Goal: Task Accomplishment & Management: Manage account settings

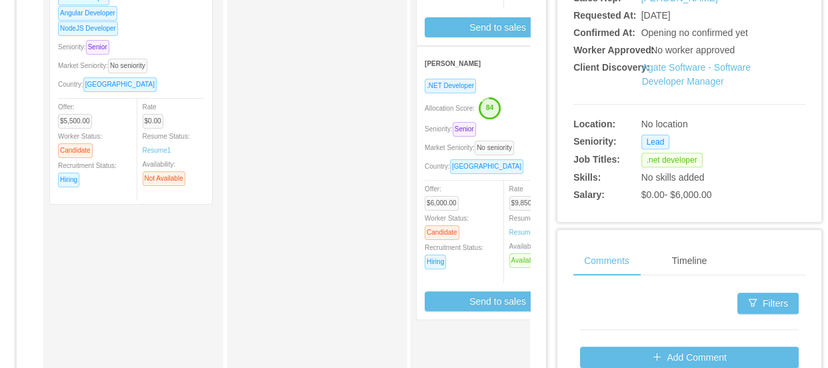
scroll to position [424, 0]
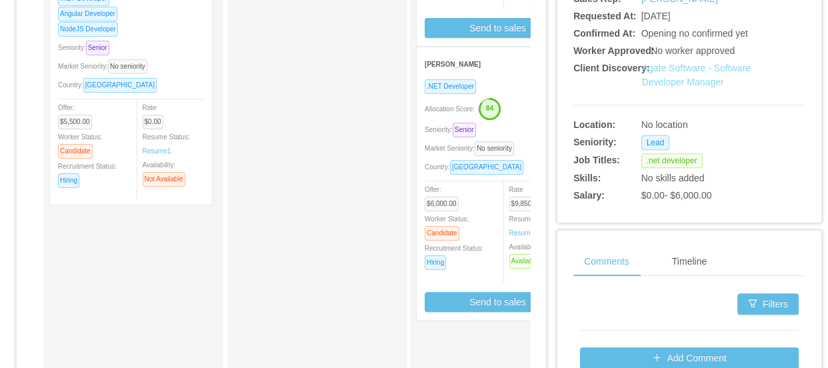
click at [674, 81] on link "Agate Software - Software Developer Manager" at bounding box center [696, 75] width 109 height 25
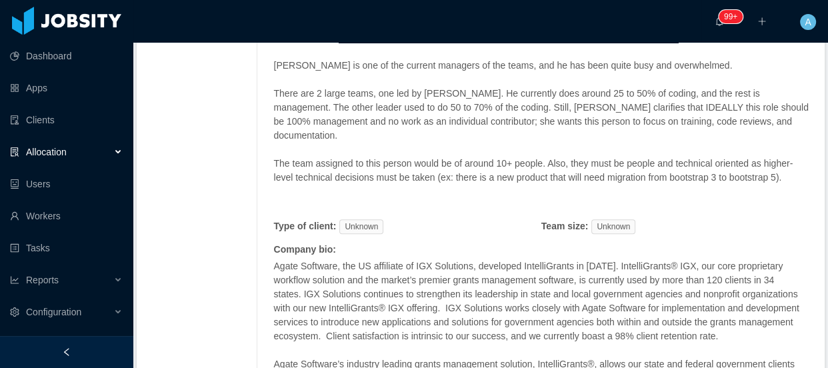
scroll to position [594, 0]
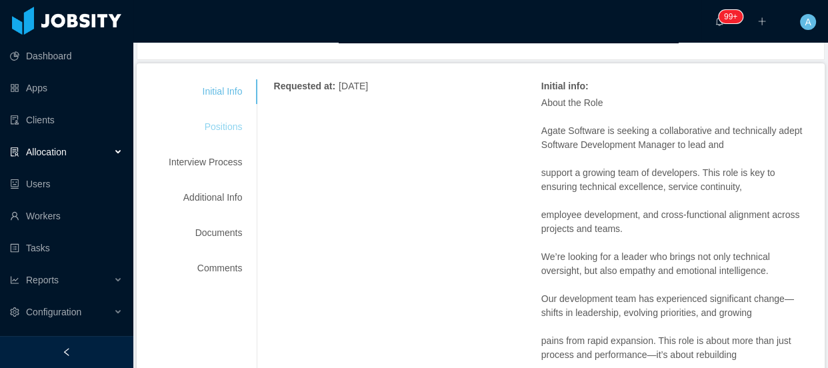
click at [213, 132] on div "Positions" at bounding box center [205, 127] width 105 height 25
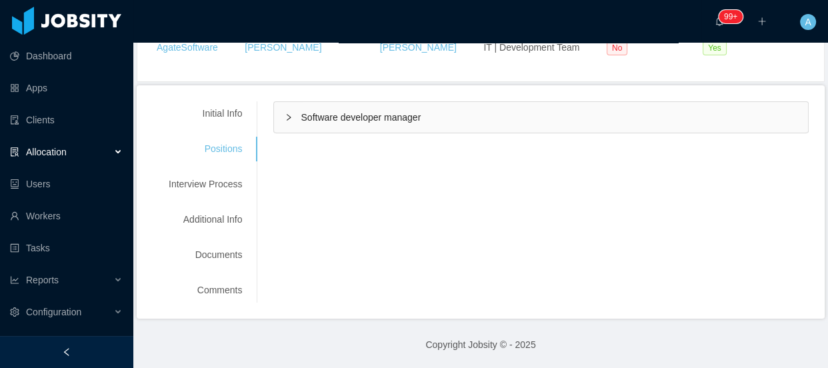
click at [341, 123] on div "Software developer manager" at bounding box center [541, 117] width 534 height 31
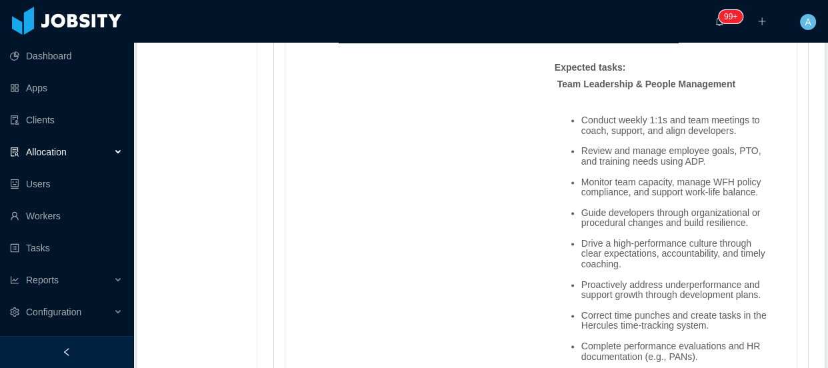
scroll to position [1602, 0]
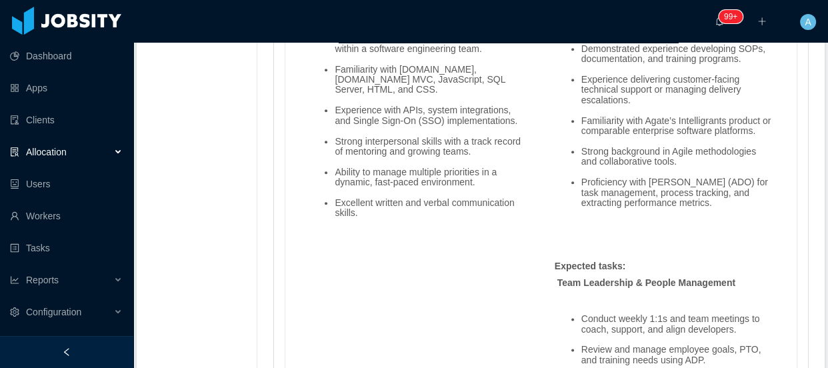
scroll to position [1463, 0]
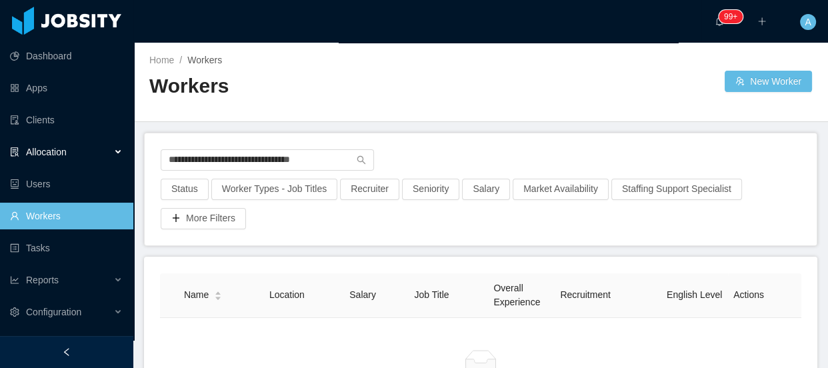
drag, startPoint x: 344, startPoint y: 153, endPoint x: 0, endPoint y: 145, distance: 344.0
click at [0, 145] on section "**********" at bounding box center [414, 184] width 828 height 368
type input "**********"
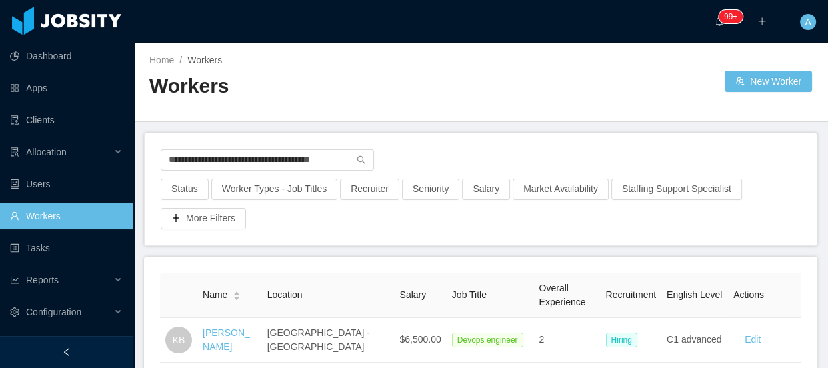
scroll to position [60, 0]
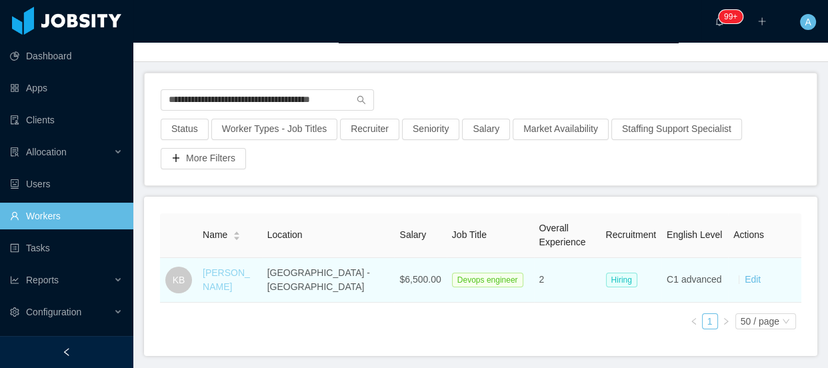
click at [250, 277] on link "[PERSON_NAME]" at bounding box center [226, 279] width 47 height 25
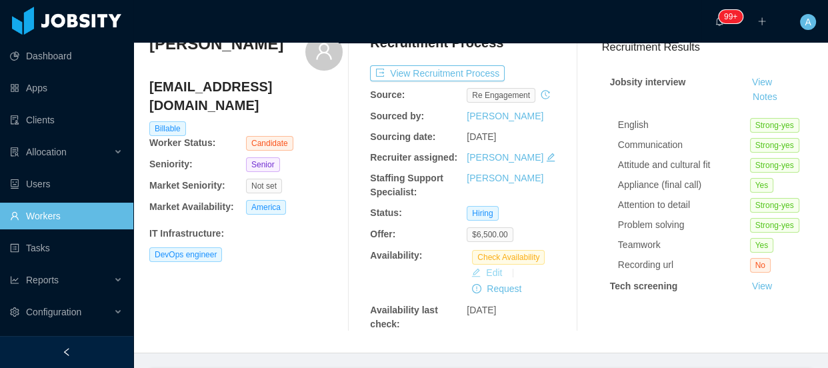
click at [486, 276] on button "Edit" at bounding box center [486, 273] width 41 height 16
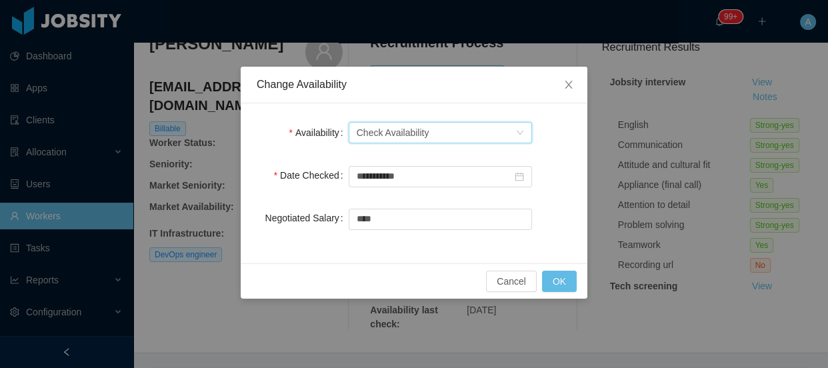
click at [413, 128] on div "Check Availability" at bounding box center [393, 133] width 73 height 20
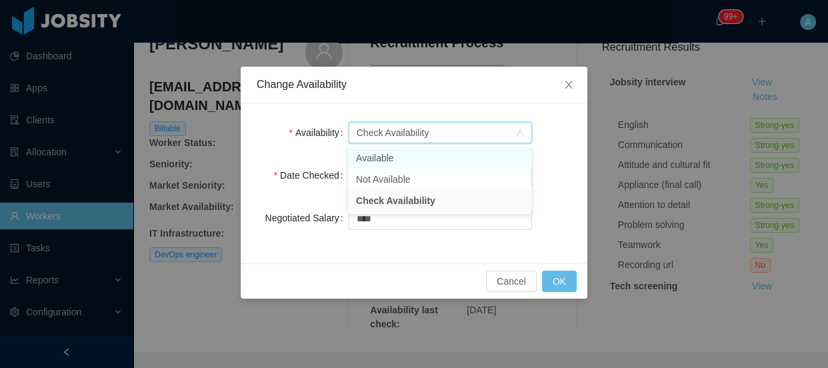
click at [400, 161] on li "Available" at bounding box center [439, 157] width 183 height 21
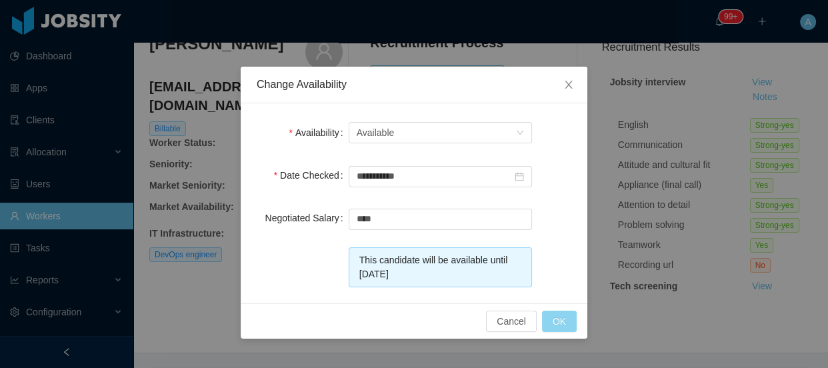
click at [556, 319] on button "OK" at bounding box center [559, 321] width 35 height 21
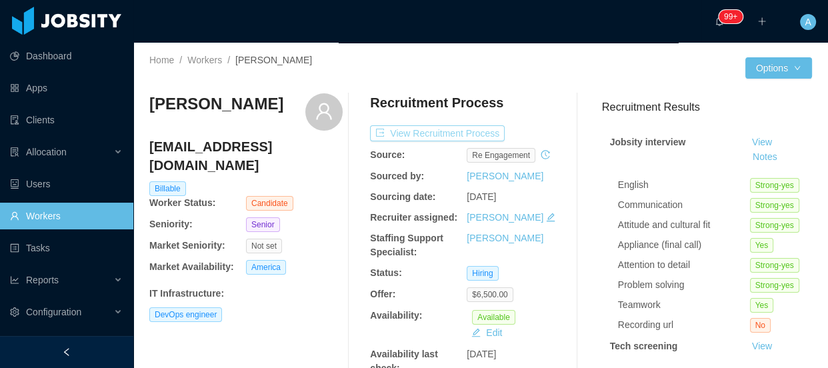
click at [426, 128] on button "View Recruitment Process" at bounding box center [437, 133] width 135 height 16
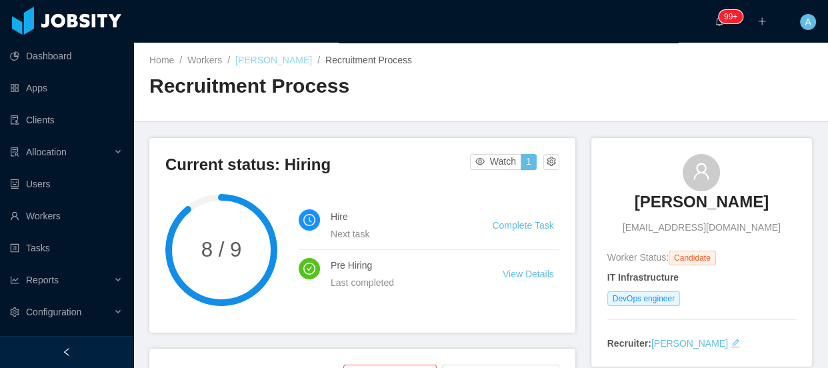
click at [269, 57] on link "[PERSON_NAME]" at bounding box center [273, 60] width 77 height 11
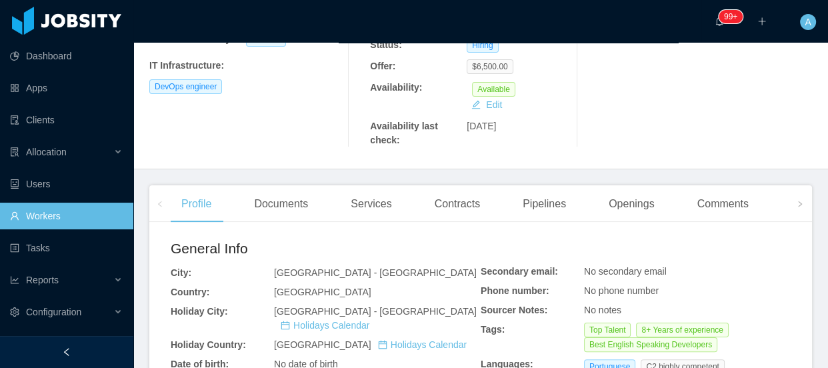
scroll to position [242, 0]
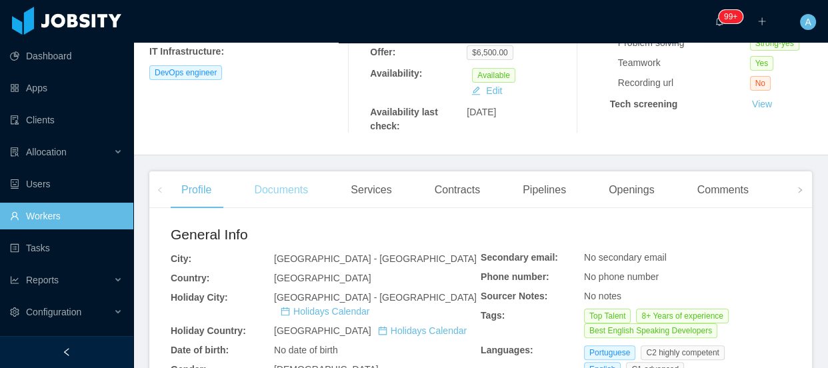
click at [313, 182] on div "Documents" at bounding box center [280, 189] width 75 height 37
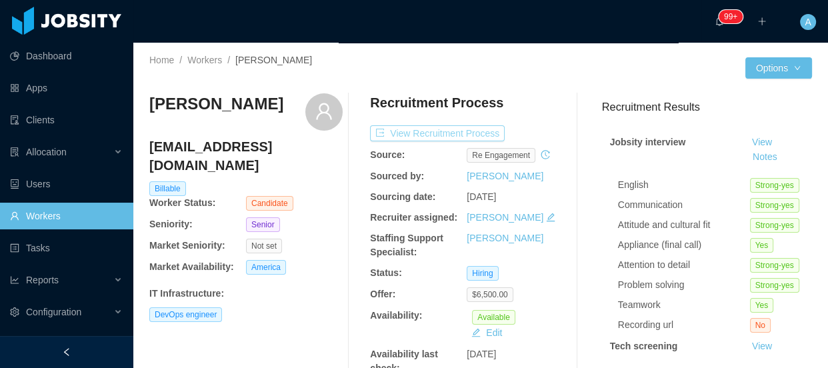
click at [440, 139] on button "View Recruitment Process" at bounding box center [437, 133] width 135 height 16
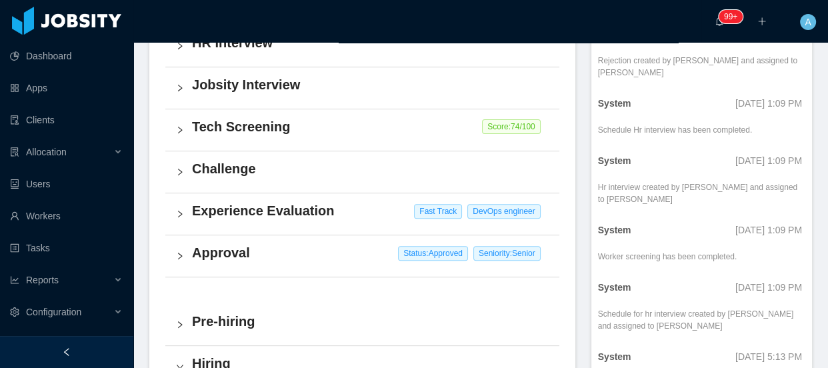
scroll to position [1817, 0]
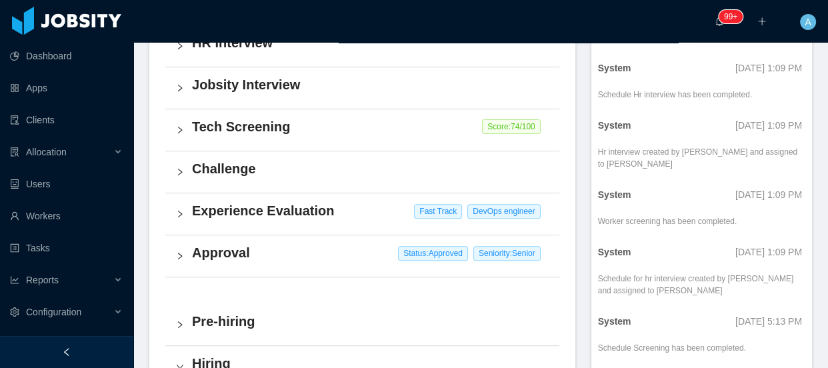
click at [327, 215] on h4 "Experience Evaluation" at bounding box center [370, 210] width 357 height 19
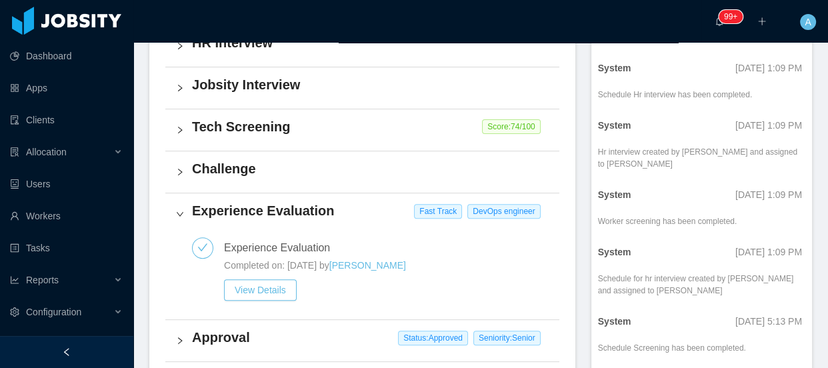
click at [330, 179] on div "Challenge" at bounding box center [362, 171] width 394 height 41
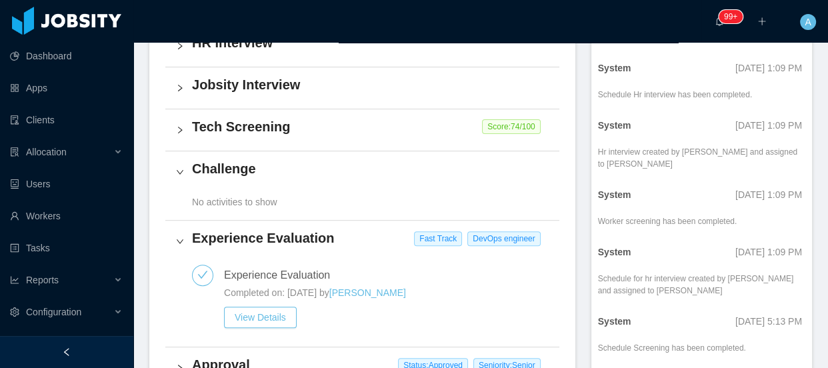
click at [328, 135] on h4 "Tech Screening" at bounding box center [370, 126] width 357 height 19
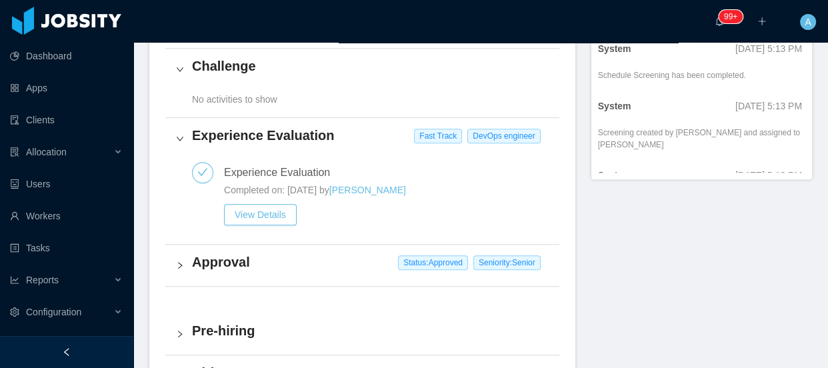
scroll to position [713, 0]
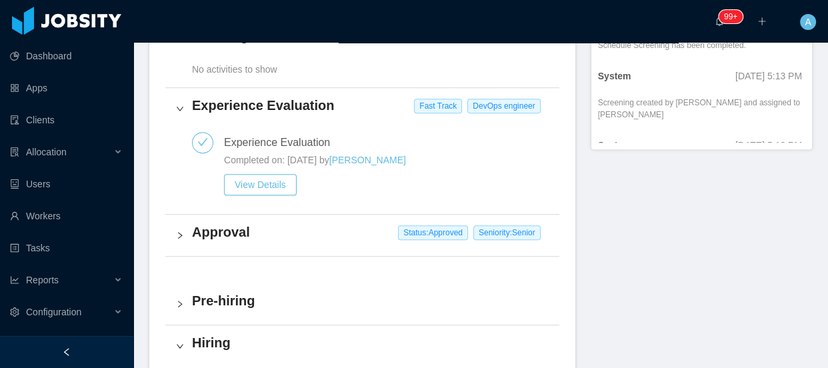
click at [331, 241] on h4 "Approval" at bounding box center [370, 232] width 357 height 19
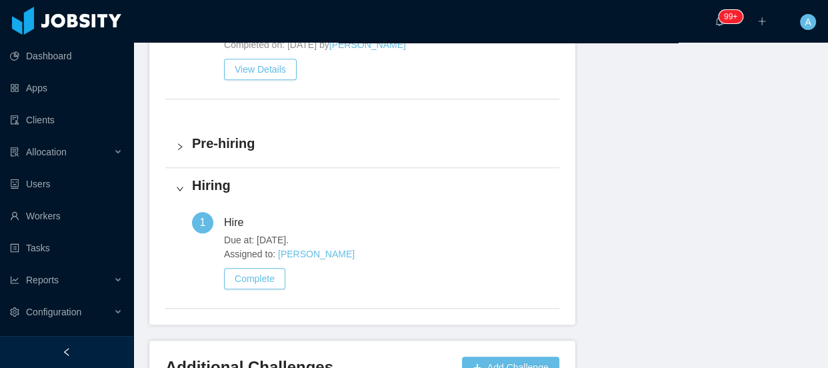
scroll to position [956, 0]
click at [322, 166] on div "Pre-hiring" at bounding box center [362, 145] width 394 height 41
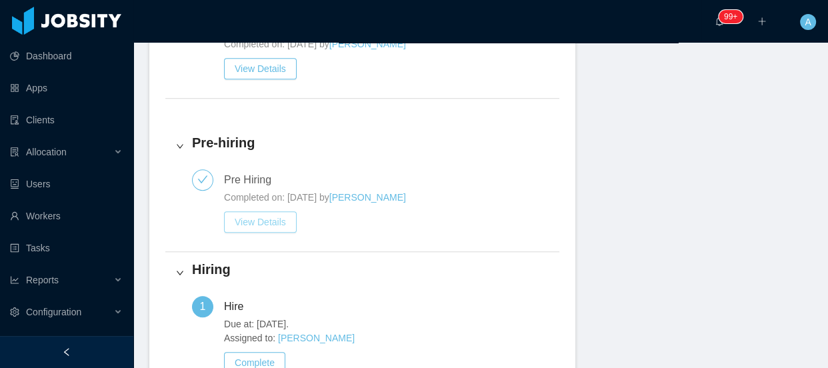
click at [250, 229] on button "View Details" at bounding box center [260, 221] width 73 height 21
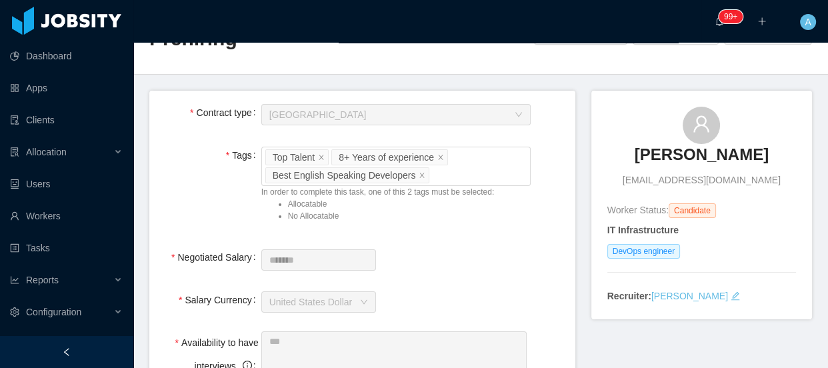
scroll to position [45, 0]
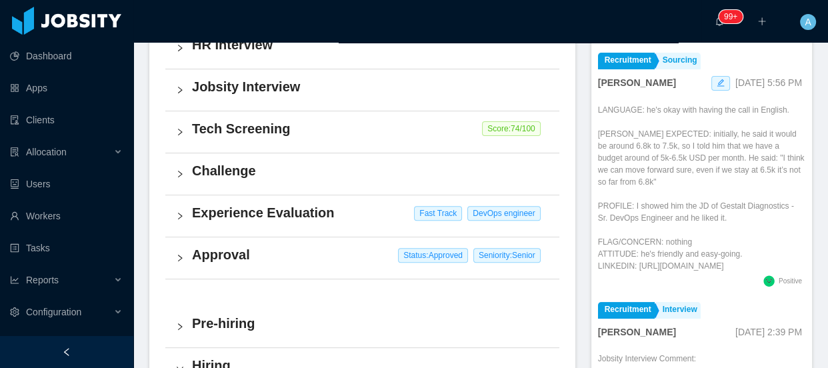
scroll to position [378, 0]
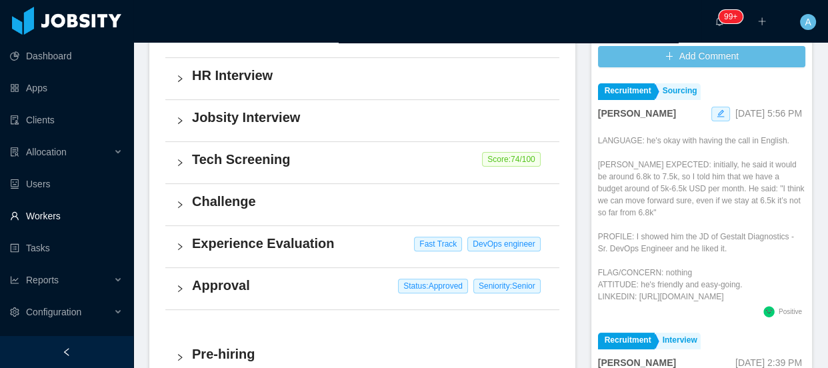
click at [93, 219] on link "Workers" at bounding box center [66, 216] width 113 height 27
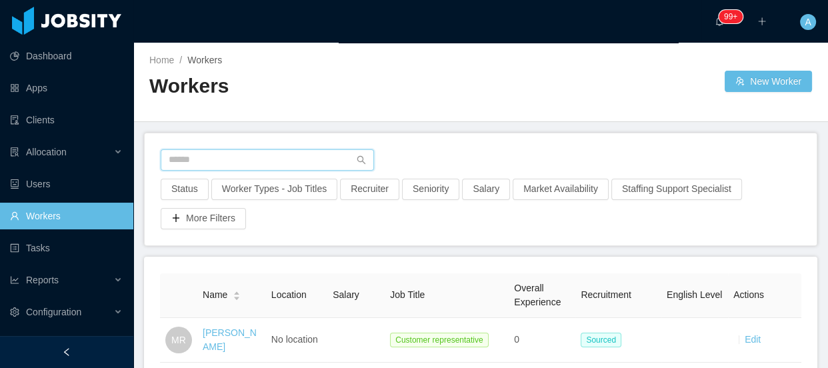
click at [239, 160] on input "text" at bounding box center [267, 159] width 213 height 21
paste input "**********"
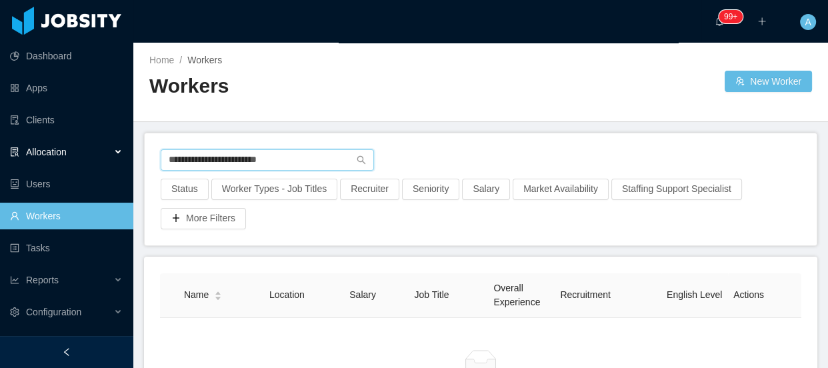
drag, startPoint x: 326, startPoint y: 161, endPoint x: 42, endPoint y: 143, distance: 284.5
click at [42, 145] on section "**********" at bounding box center [414, 184] width 828 height 368
paste input "*"
drag, startPoint x: 326, startPoint y: 157, endPoint x: 0, endPoint y: 144, distance: 326.1
click at [0, 146] on section "**********" at bounding box center [414, 184] width 828 height 368
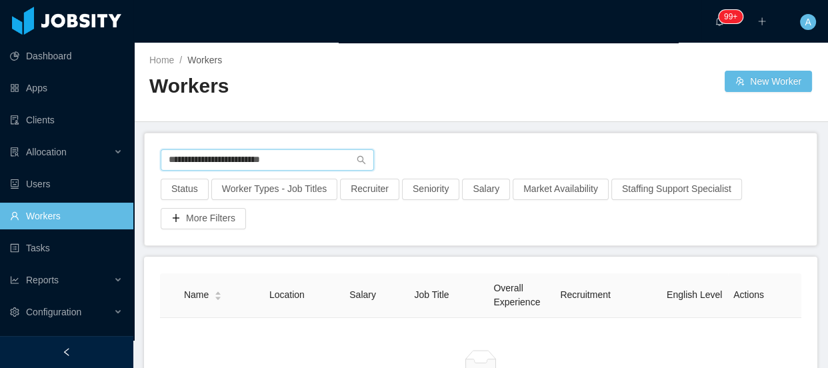
paste input "text"
type input "**********"
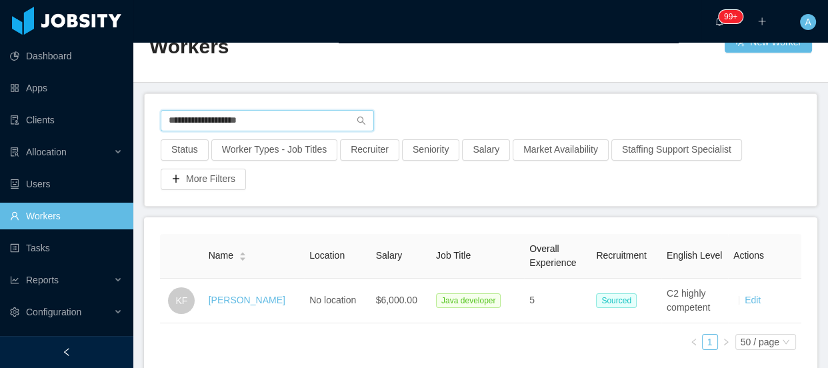
scroll to position [60, 0]
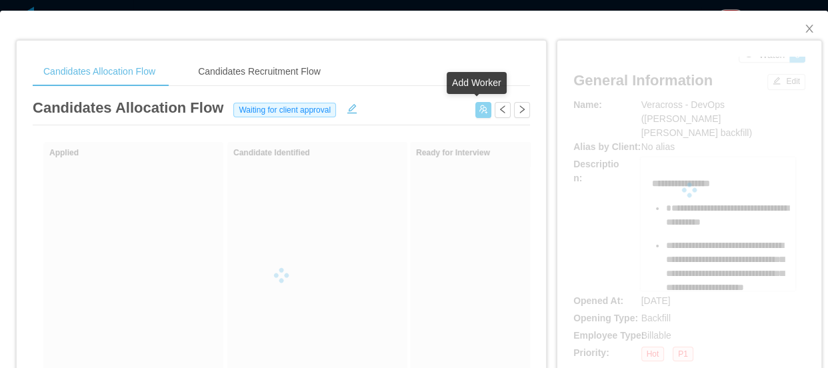
click at [475, 113] on button "button" at bounding box center [483, 110] width 16 height 16
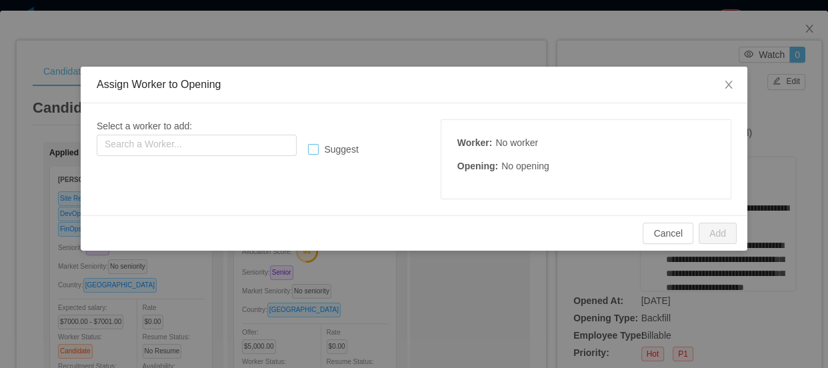
click at [329, 156] on label "Suggest" at bounding box center [335, 150] width 55 height 14
click at [245, 145] on input "text" at bounding box center [197, 145] width 200 height 21
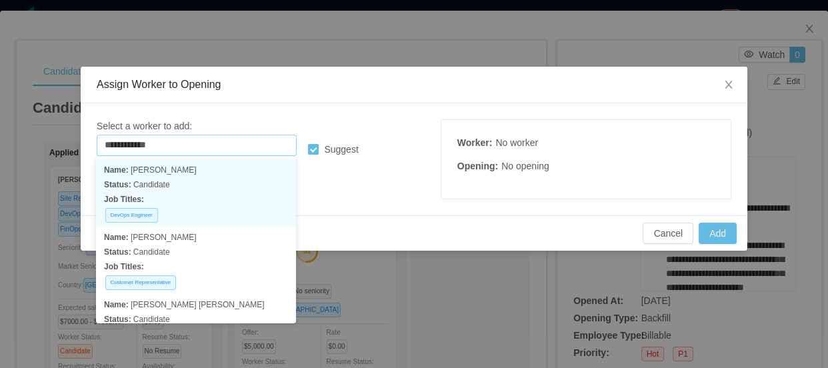
click at [235, 187] on p "Status: Candidate" at bounding box center [196, 184] width 184 height 15
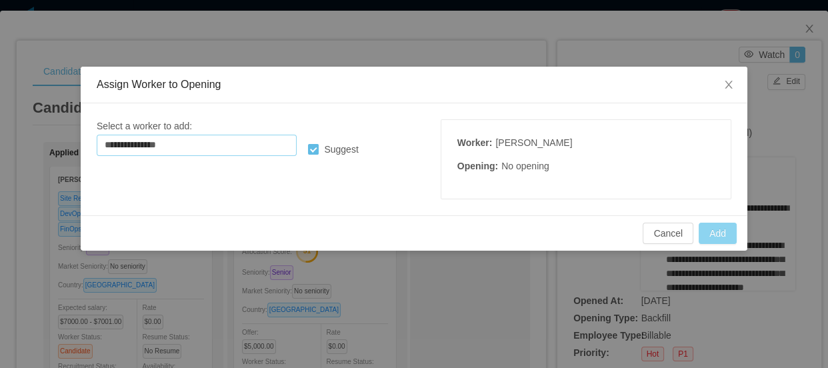
type input "**********"
click at [719, 223] on button "Add" at bounding box center [717, 233] width 38 height 21
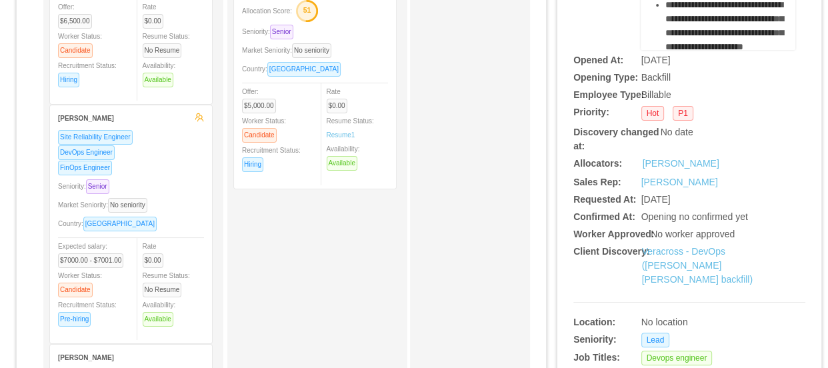
scroll to position [242, 0]
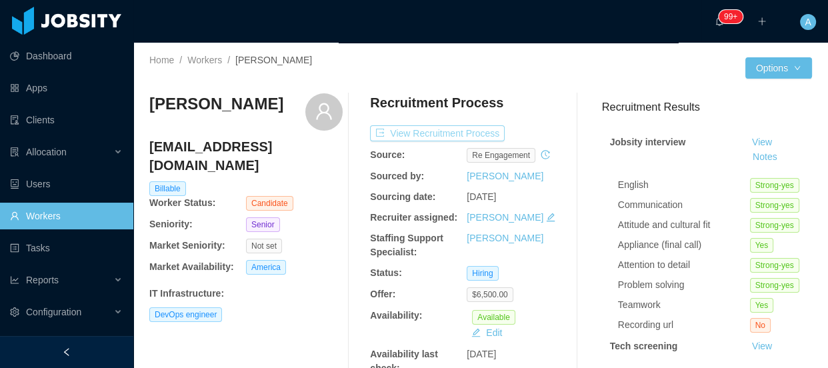
click at [455, 132] on button "View Recruitment Process" at bounding box center [437, 133] width 135 height 16
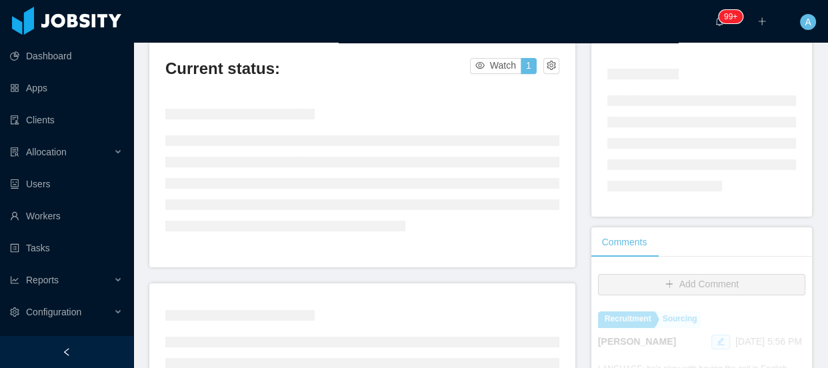
scroll to position [181, 0]
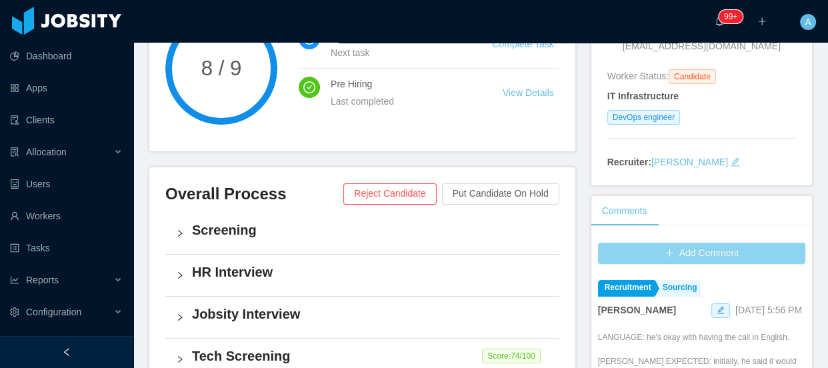
click at [670, 251] on button "Add Comment" at bounding box center [701, 253] width 207 height 21
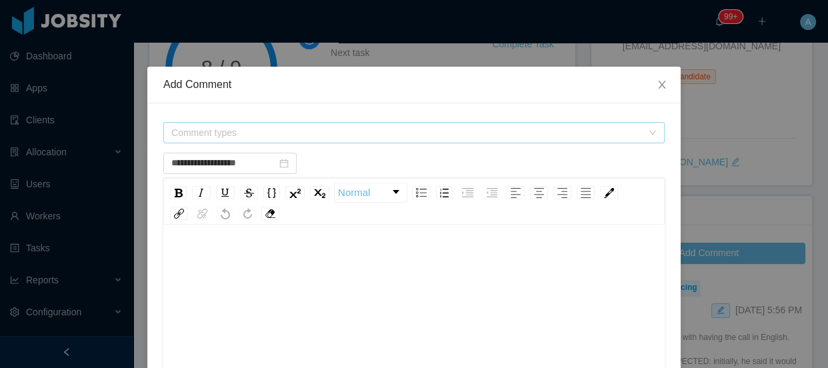
click at [380, 129] on span "Comment types" at bounding box center [406, 132] width 471 height 13
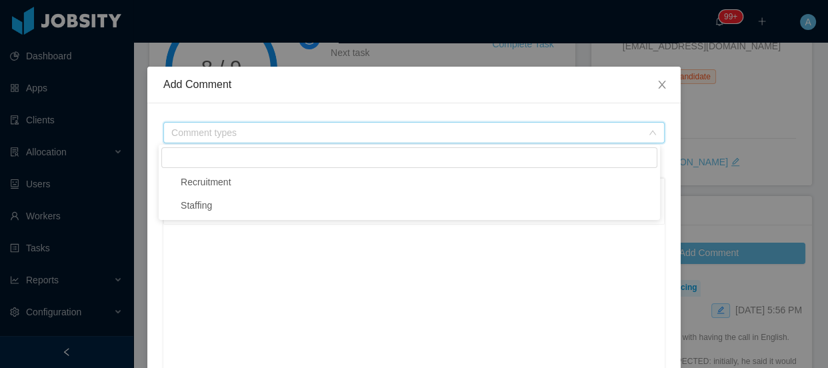
type input "**********"
type input "*"
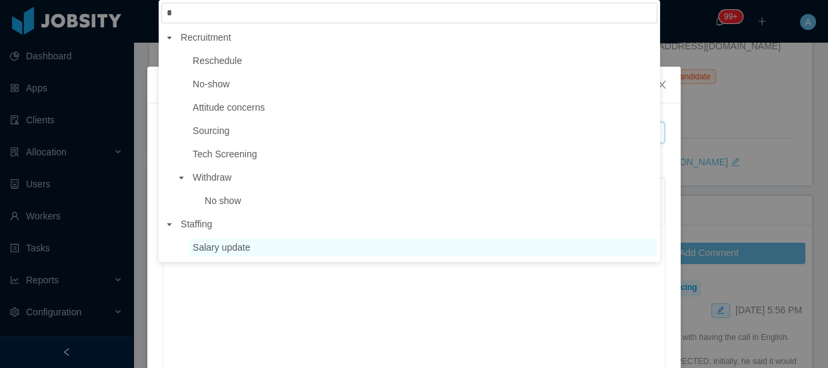
type input "*"
click at [259, 247] on span "Salary update" at bounding box center [423, 248] width 468 height 18
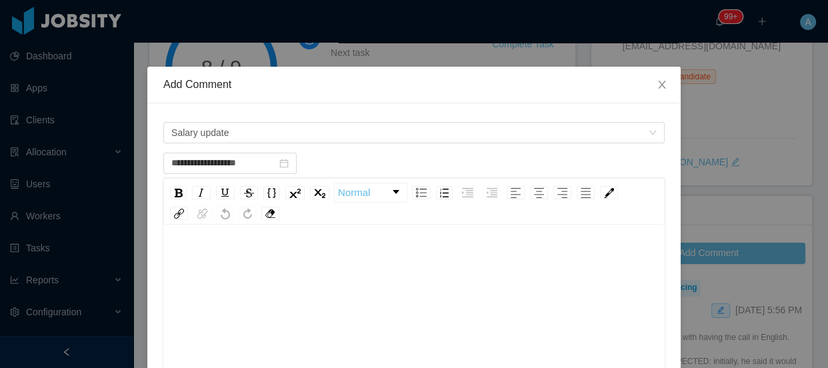
click at [257, 259] on div "rdw-editor" at bounding box center [414, 260] width 480 height 27
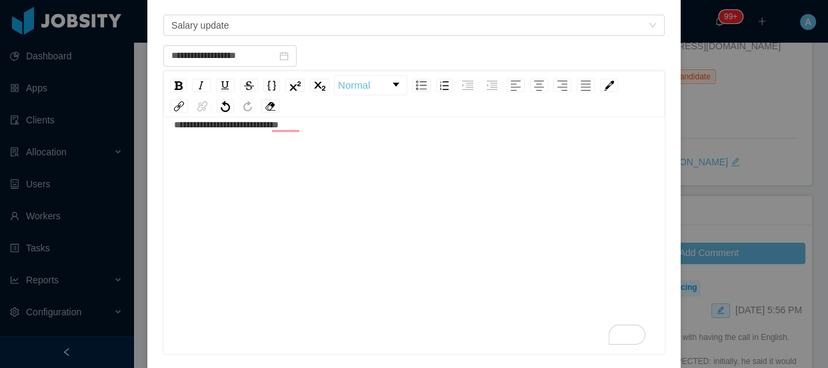
scroll to position [303, 0]
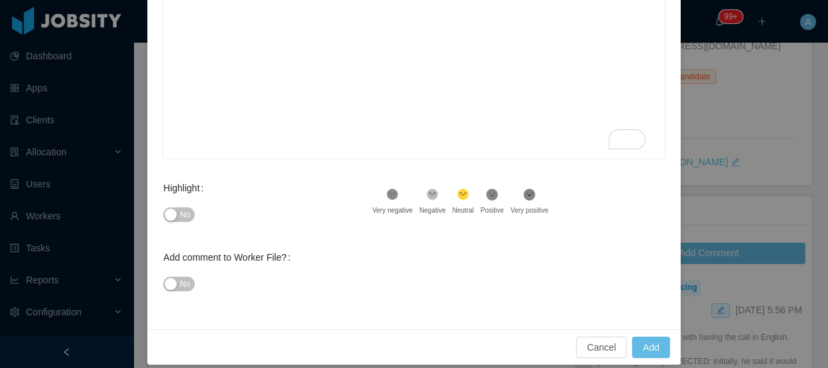
click at [187, 220] on div "No" at bounding box center [267, 214] width 209 height 27
click at [186, 220] on button "No" at bounding box center [178, 214] width 31 height 15
click at [639, 349] on button "Add" at bounding box center [651, 347] width 38 height 21
type input "**********"
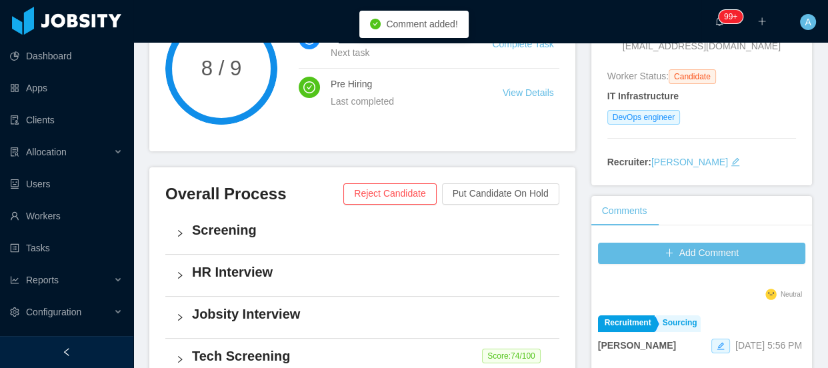
scroll to position [60, 0]
